Goal: Use online tool/utility

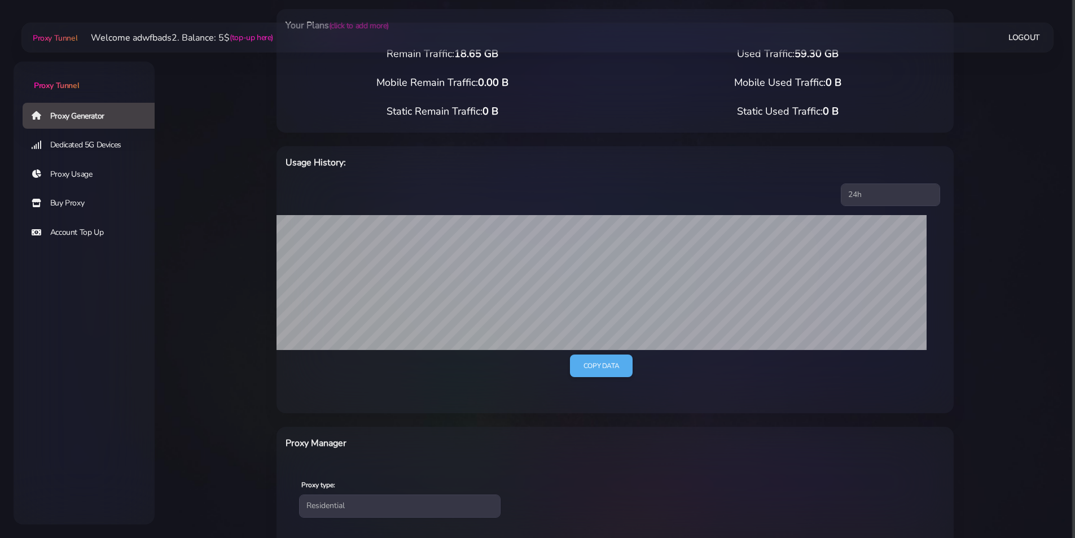
scroll to position [304, 0]
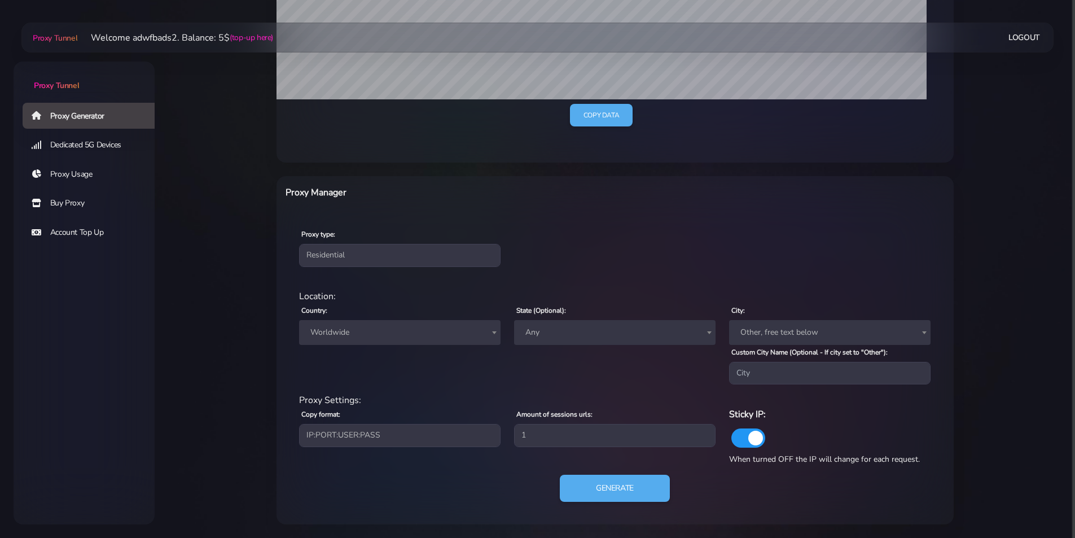
click at [387, 336] on span "Worldwide" at bounding box center [400, 333] width 188 height 16
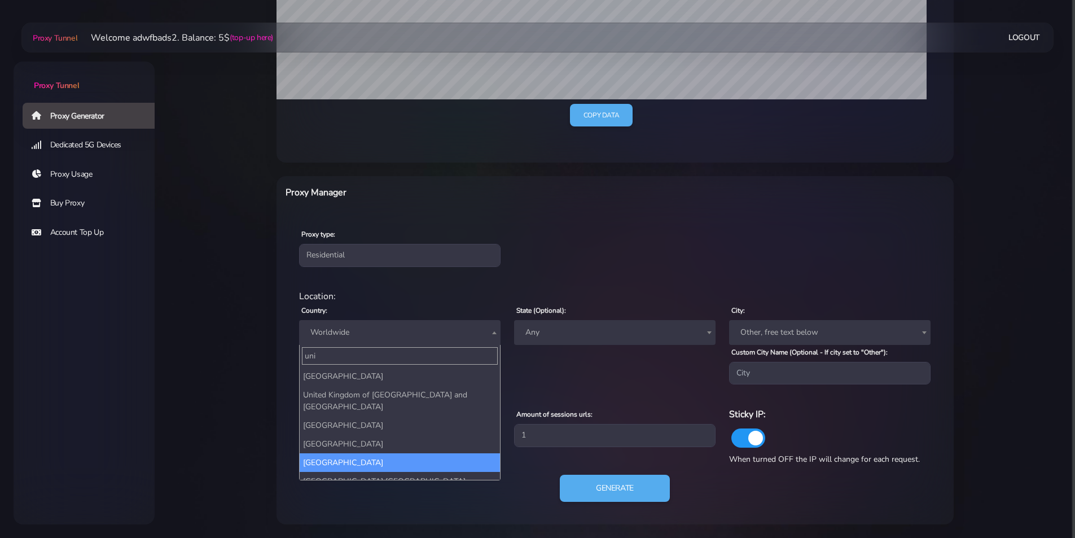
type input "uni"
select select "UK"
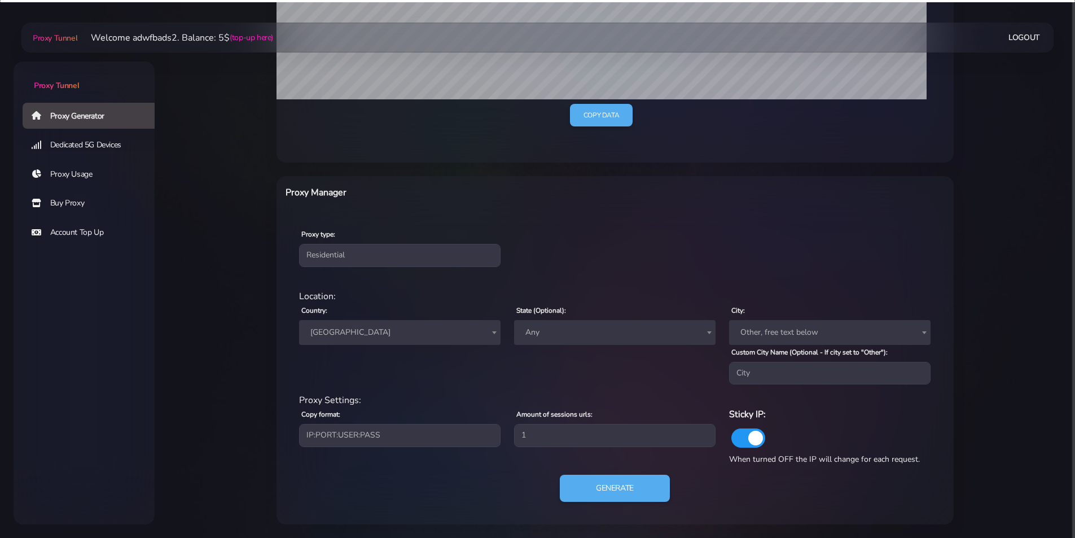
click at [418, 333] on span "[GEOGRAPHIC_DATA]" at bounding box center [400, 333] width 188 height 16
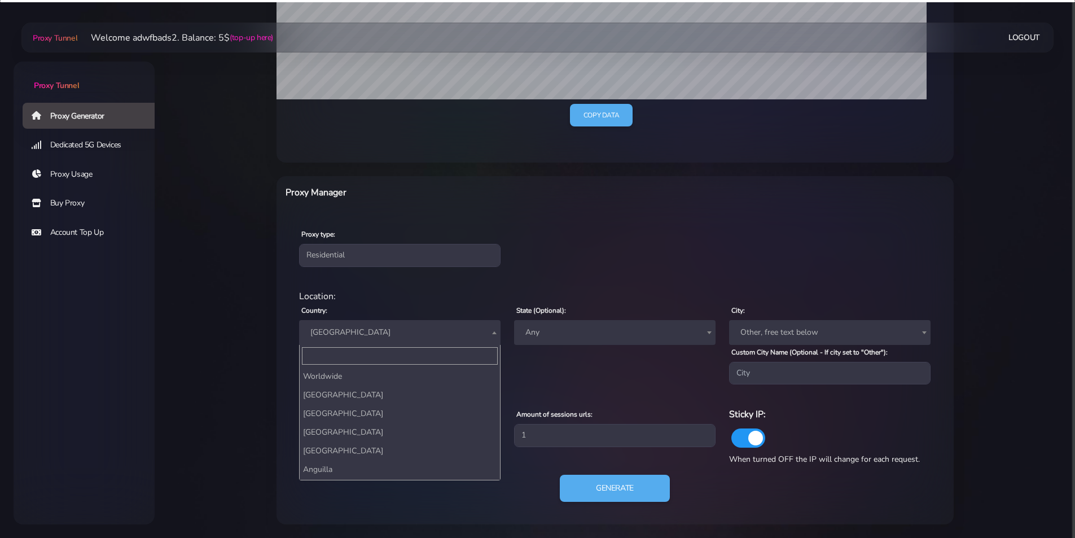
scroll to position [4334, 0]
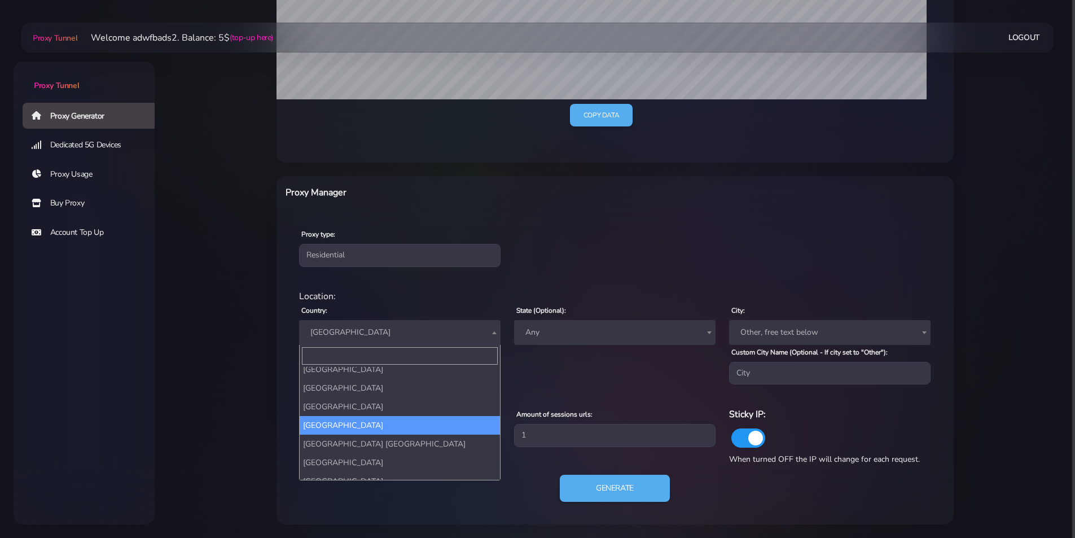
click at [366, 353] on input "Search" at bounding box center [400, 356] width 196 height 18
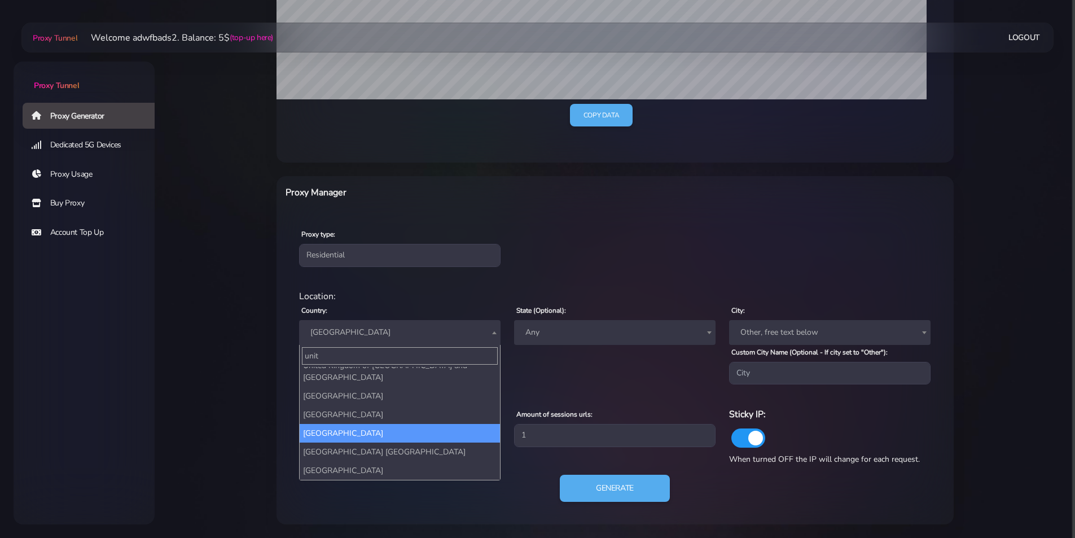
scroll to position [0, 0]
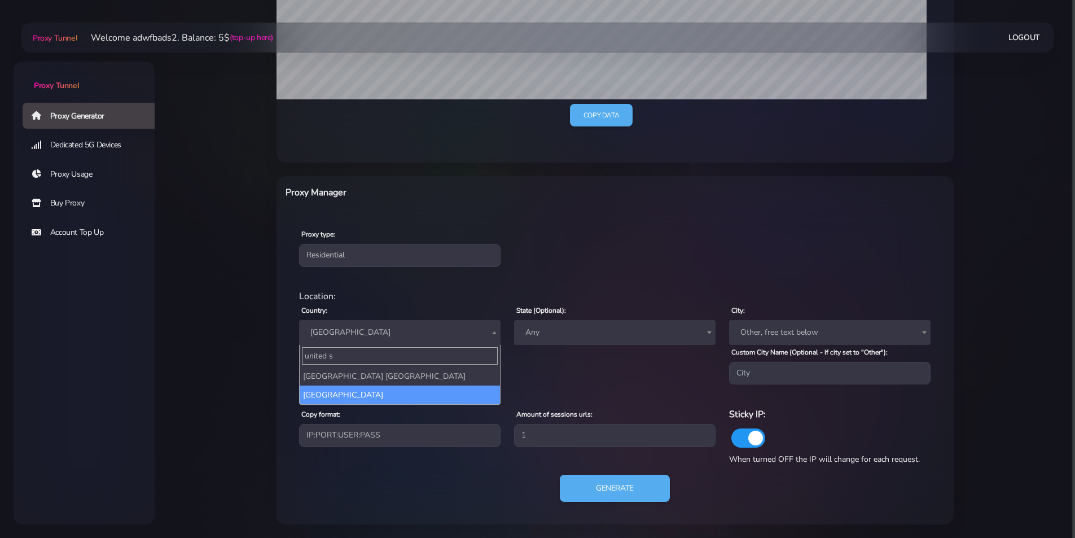
type input "united s"
select select "US"
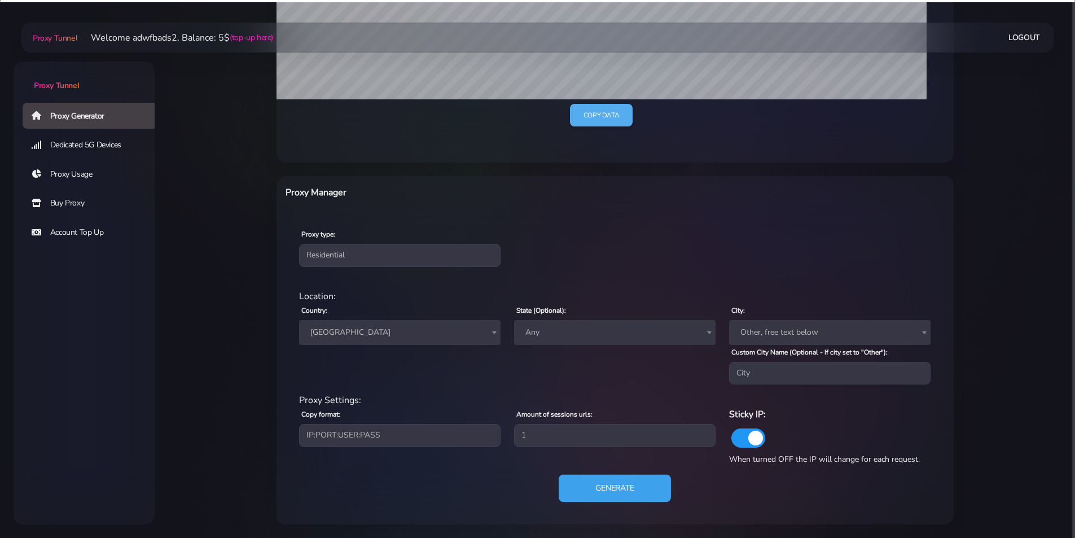
click at [607, 483] on button "Generate" at bounding box center [615, 489] width 112 height 28
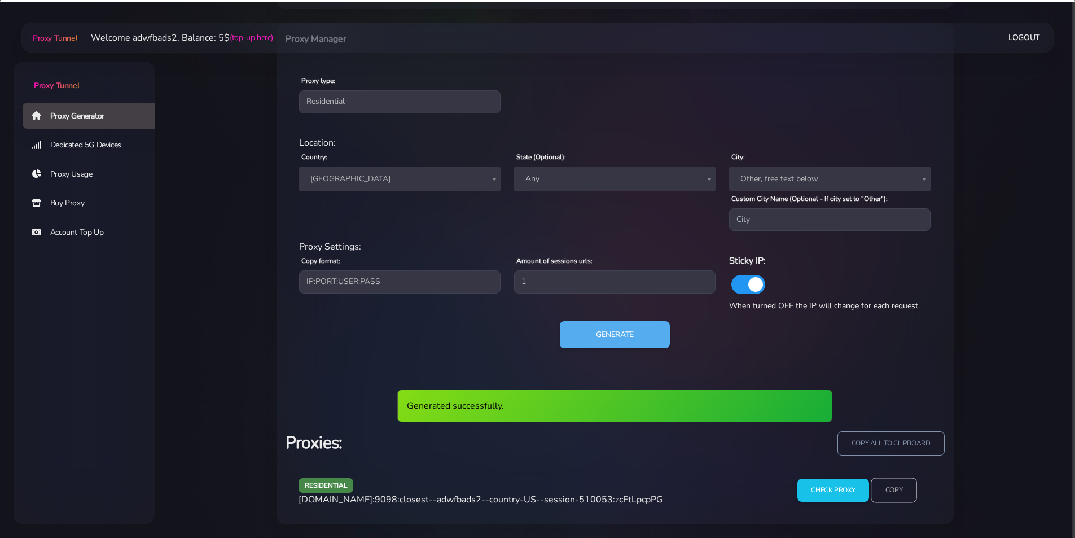
scroll to position [416, 0]
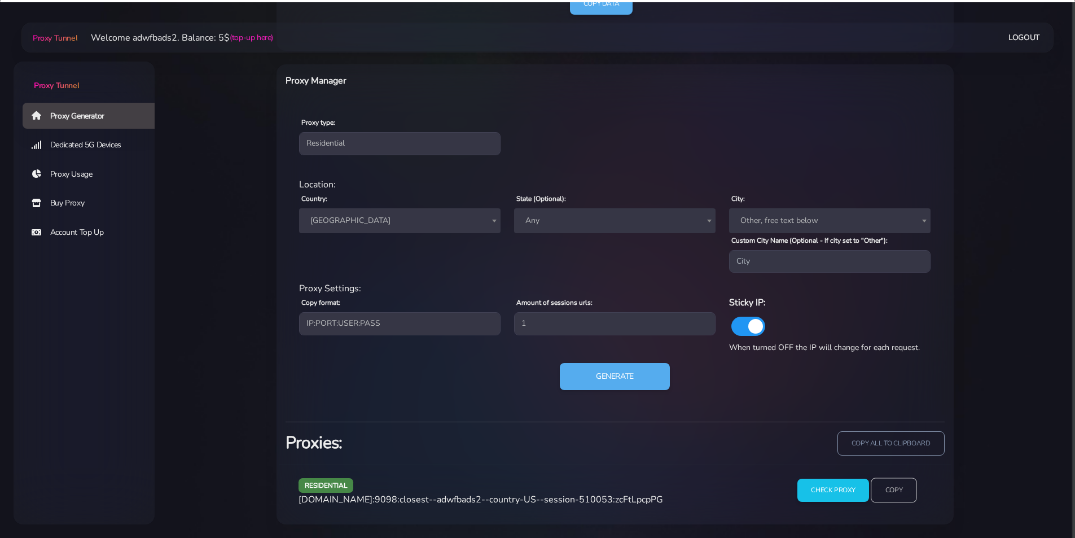
click at [908, 493] on input "Copy" at bounding box center [894, 490] width 46 height 25
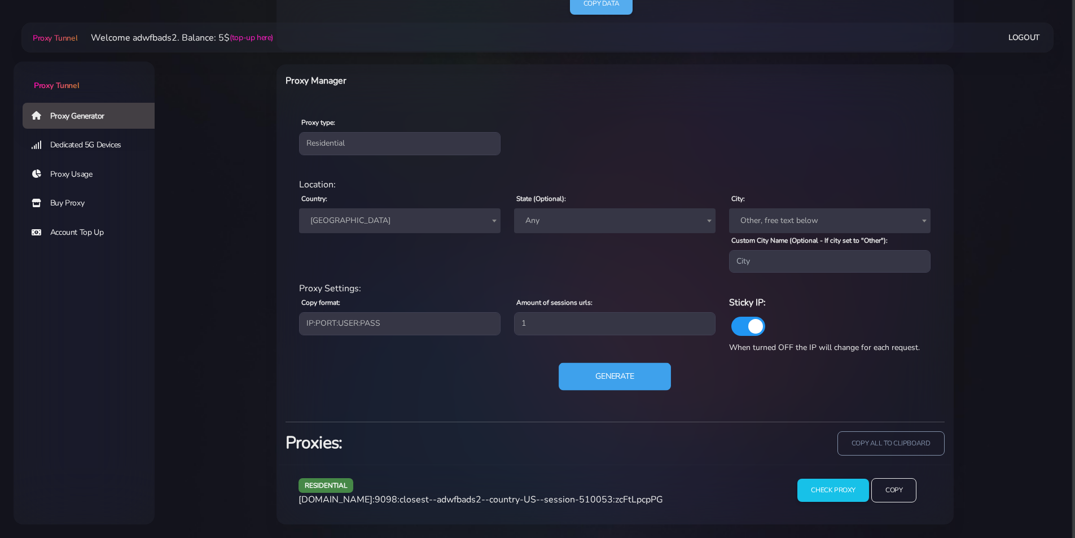
click at [605, 370] on button "Generate" at bounding box center [615, 377] width 112 height 28
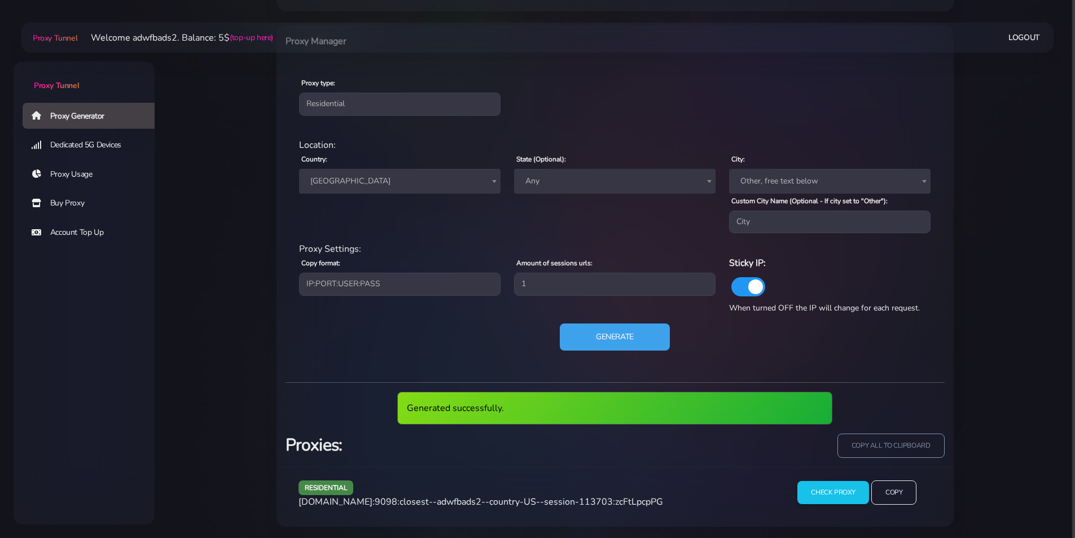
scroll to position [457, 0]
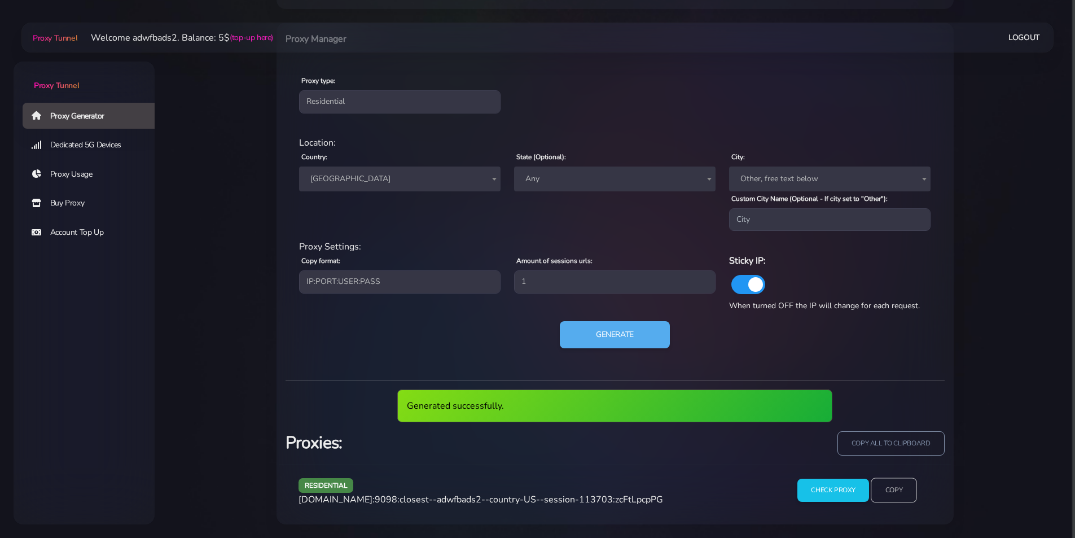
click at [893, 489] on input "Copy" at bounding box center [894, 490] width 46 height 25
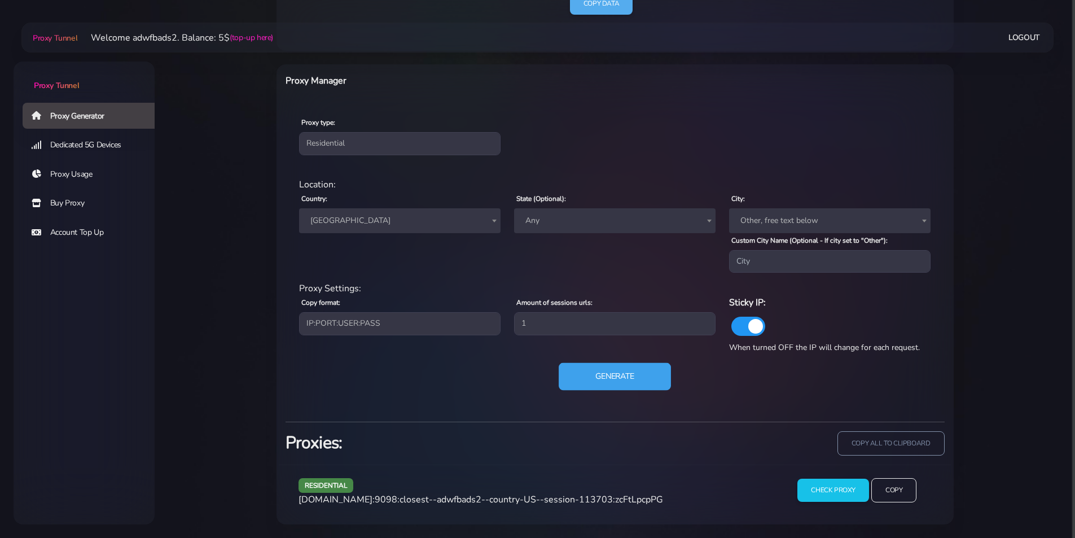
click at [615, 382] on button "Generate" at bounding box center [615, 377] width 112 height 28
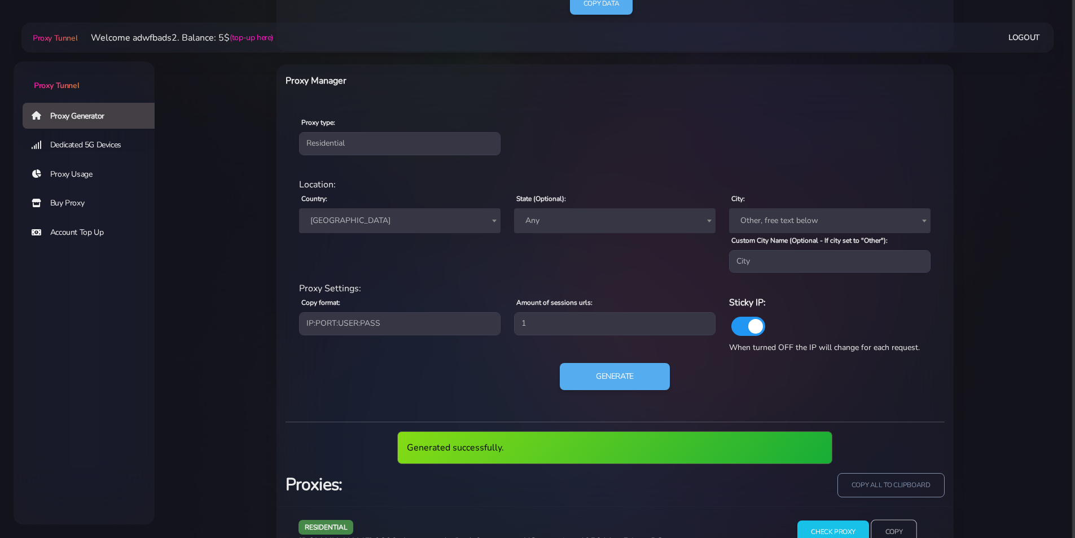
click at [893, 524] on input "Copy" at bounding box center [894, 532] width 46 height 25
